Goal: Information Seeking & Learning: Learn about a topic

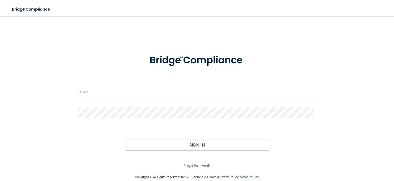
click at [90, 87] on input "email" at bounding box center [197, 92] width 239 height 12
type input "[EMAIL_ADDRESS][DOMAIN_NAME]"
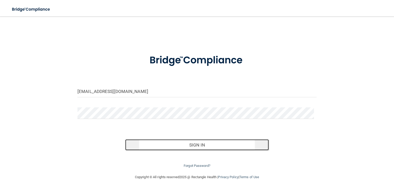
click at [183, 143] on button "Sign In" at bounding box center [197, 144] width 144 height 11
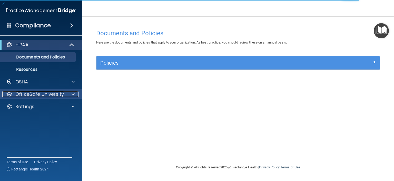
click at [58, 93] on p "OfficeSafe University" at bounding box center [39, 94] width 49 height 6
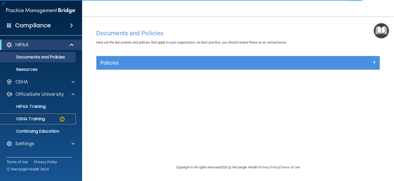
click at [44, 117] on p "OSHA Training" at bounding box center [24, 118] width 42 height 5
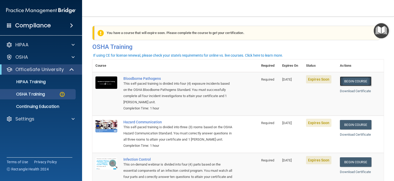
click at [352, 82] on link "Begin Course" at bounding box center [355, 81] width 31 height 10
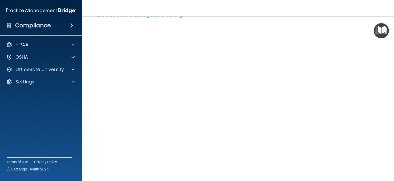
scroll to position [22, 0]
